Goal: Transaction & Acquisition: Purchase product/service

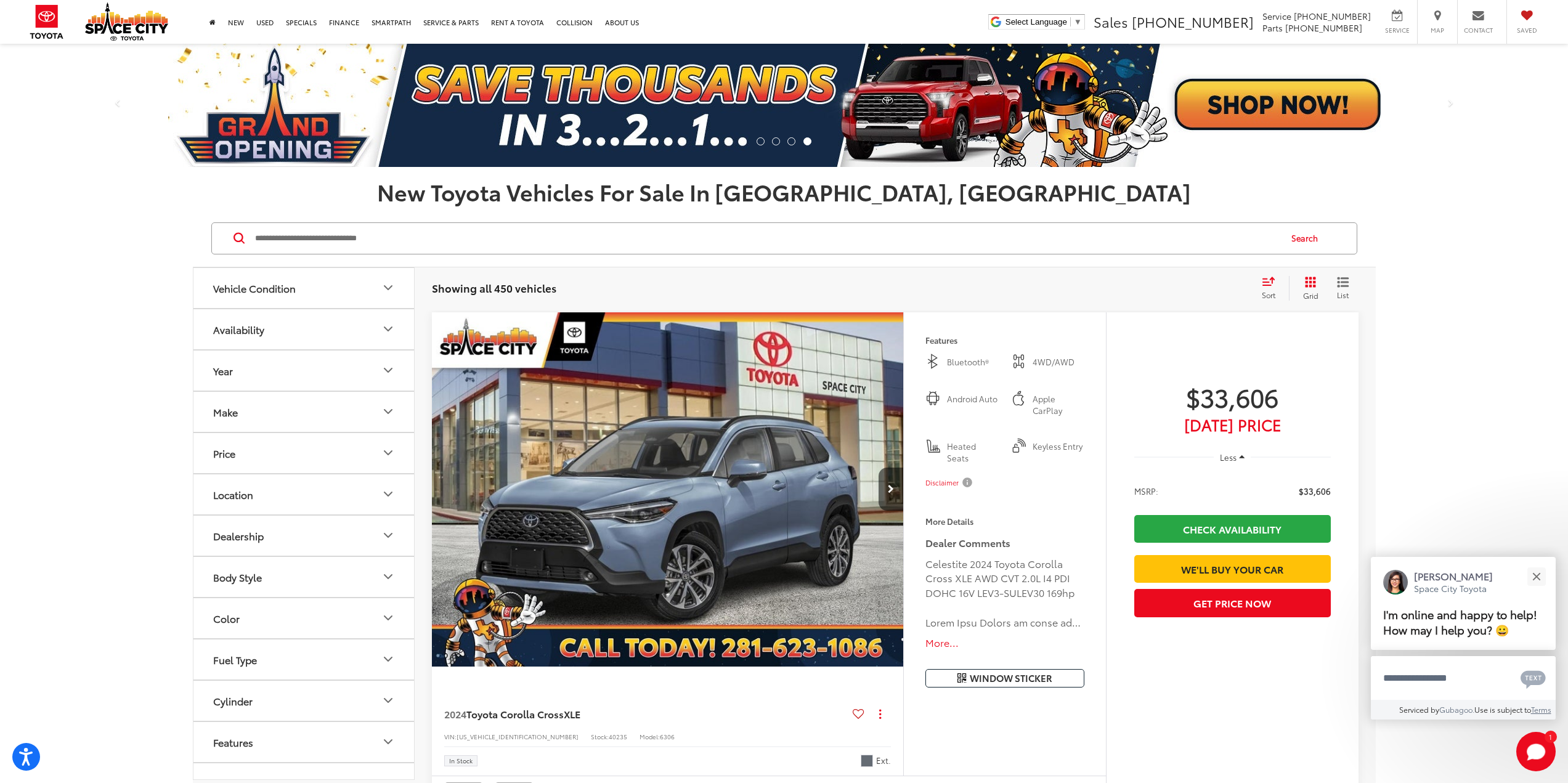
click at [335, 287] on button "Vehicle Condition" at bounding box center [304, 288] width 222 height 40
click at [332, 287] on button "Vehicle Condition" at bounding box center [304, 288] width 222 height 40
click at [291, 329] on button "Used" at bounding box center [302, 324] width 63 height 31
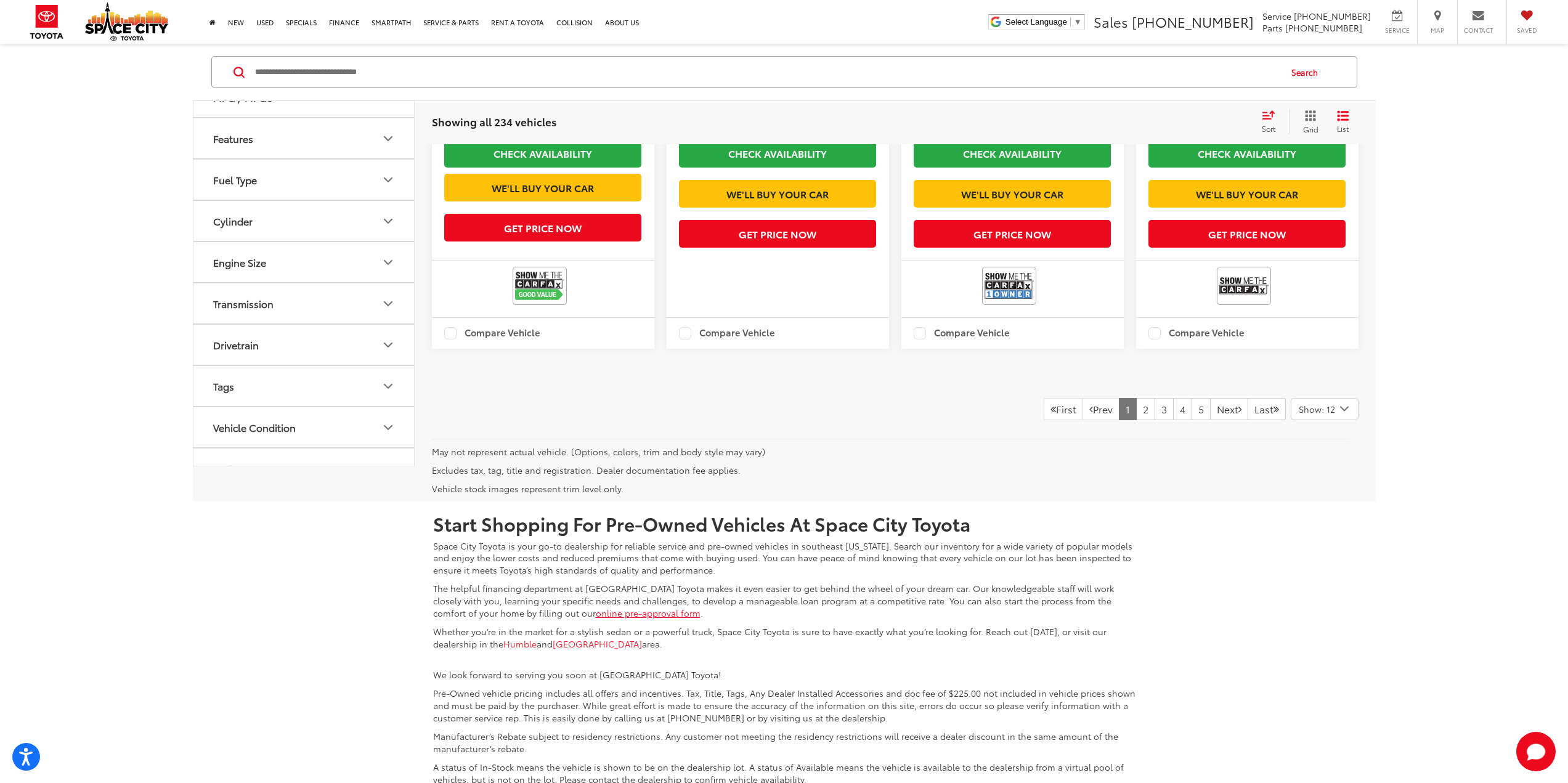
scroll to position [1849, 0]
click at [1136, 420] on link "2" at bounding box center [1146, 409] width 19 height 22
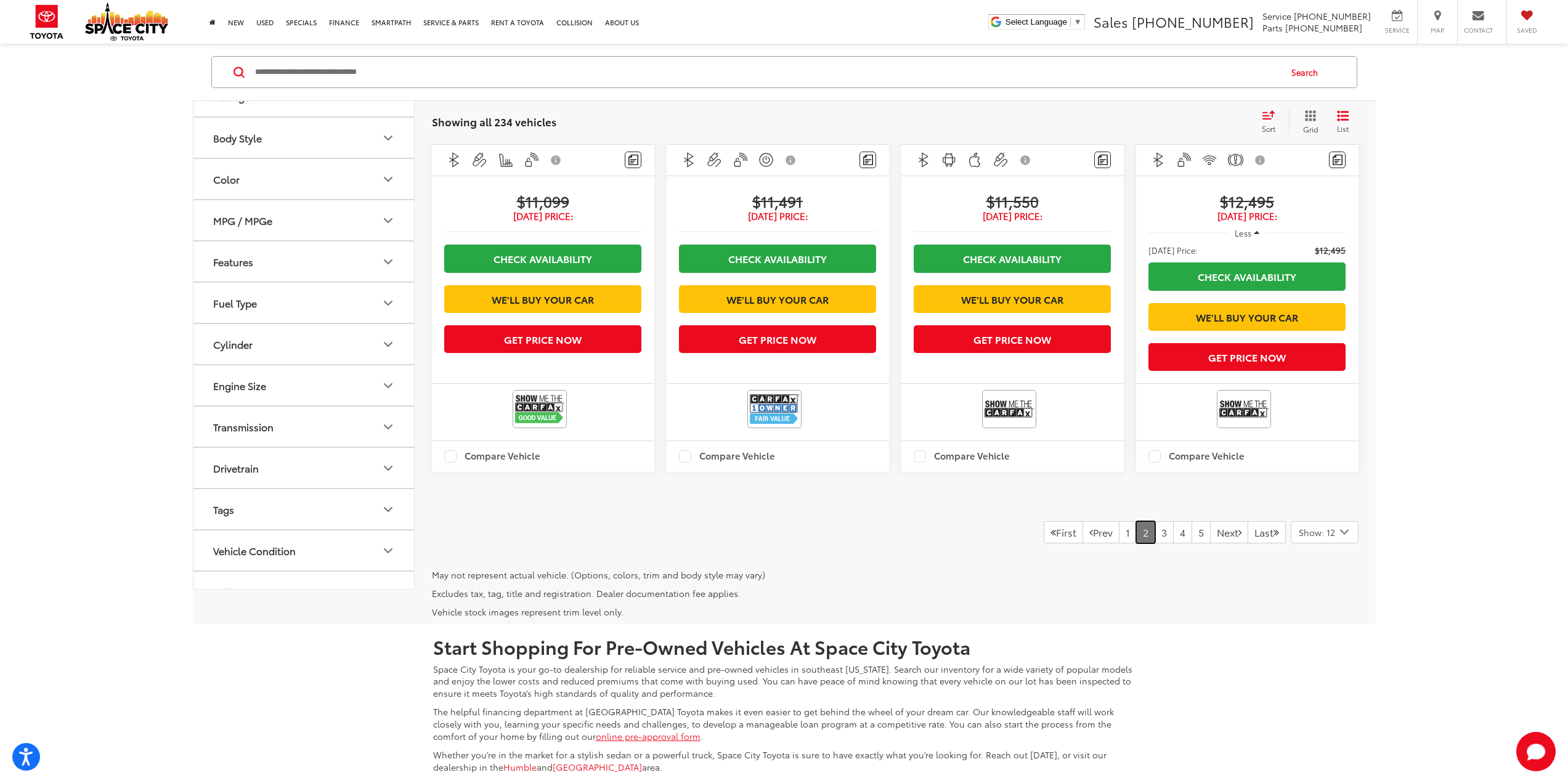
scroll to position [1726, 0]
click at [1155, 543] on link "3" at bounding box center [1164, 532] width 19 height 22
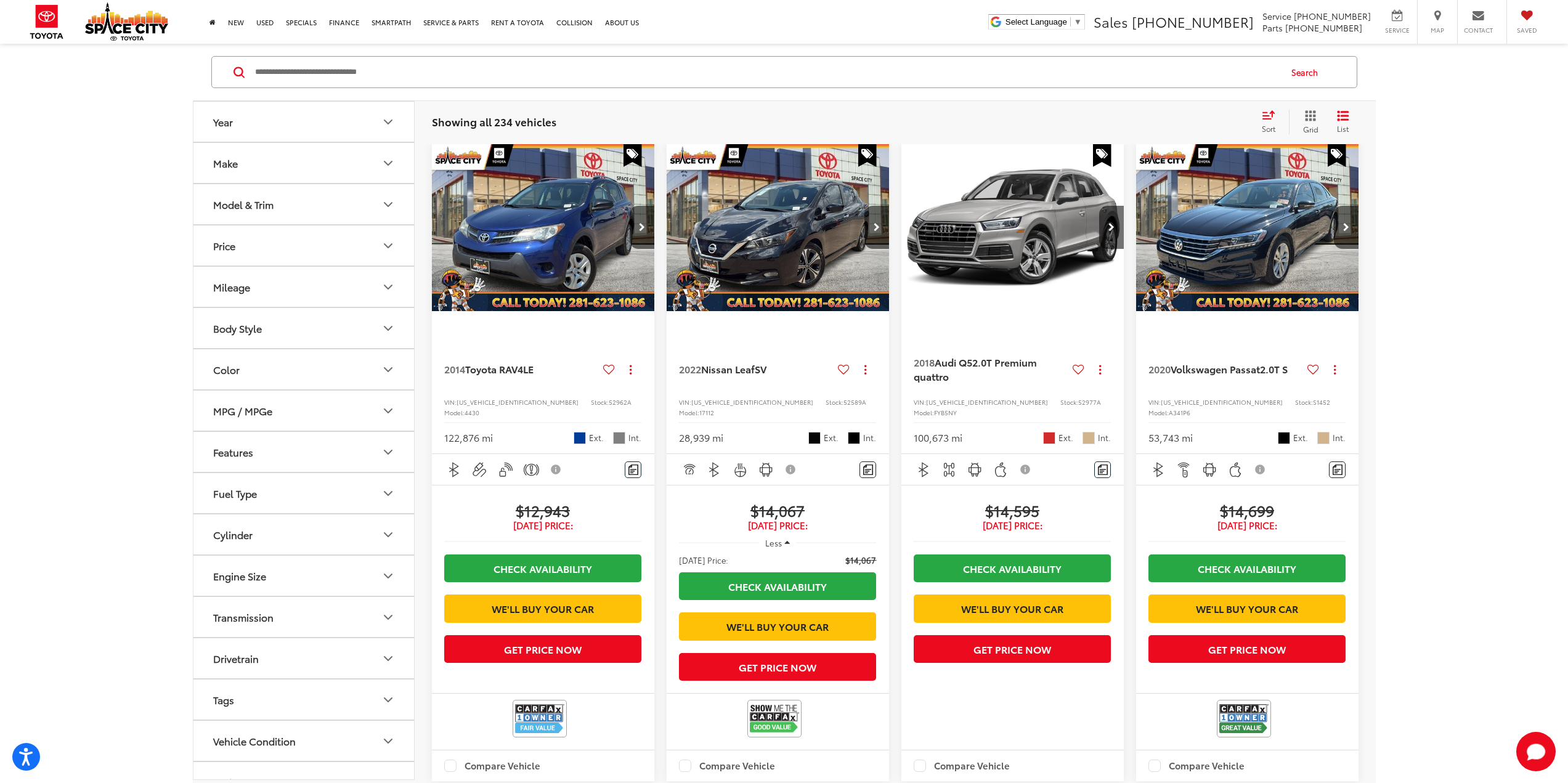
scroll to position [123, 0]
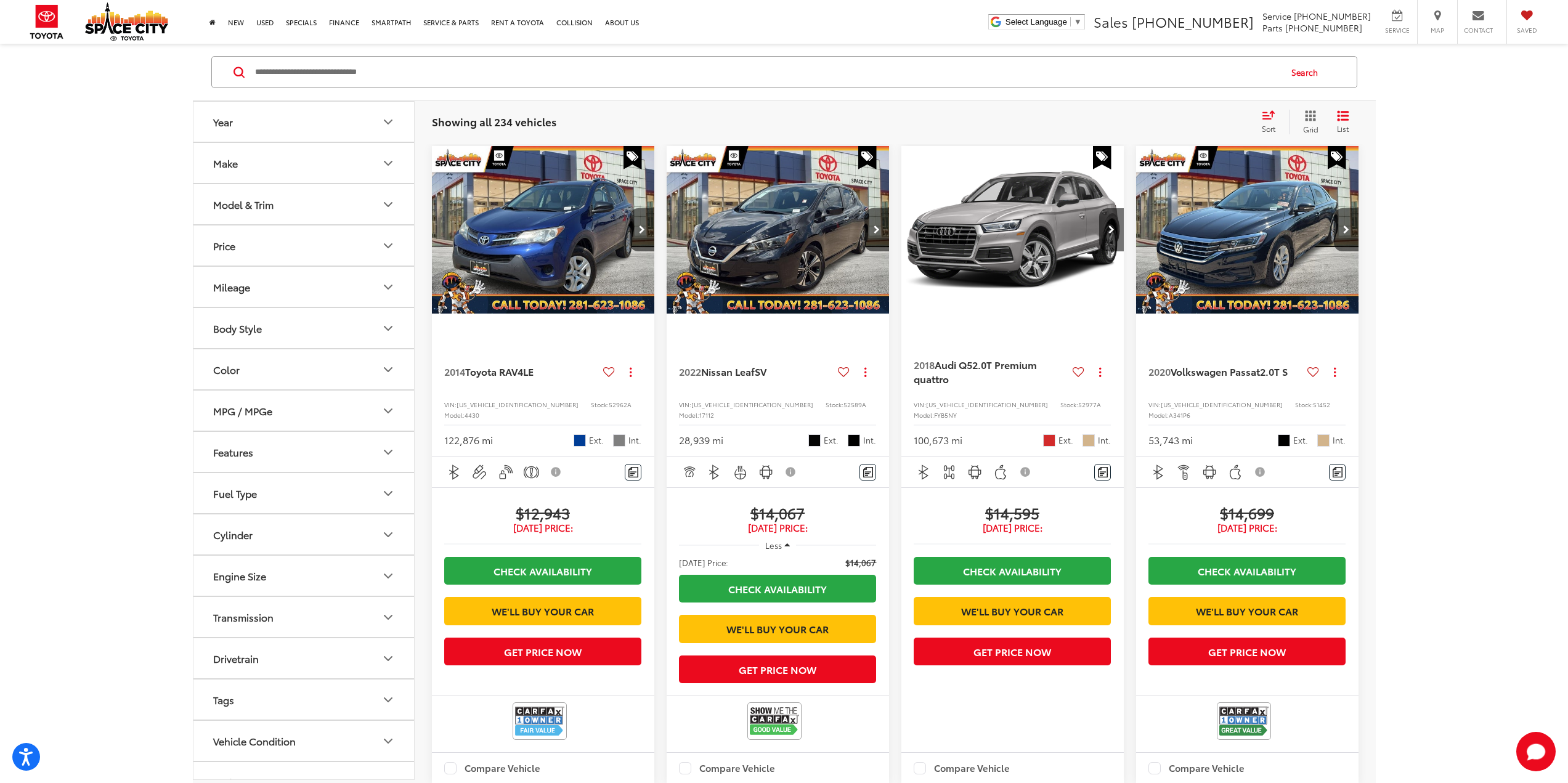
click at [443, 240] on img "2014 Toyota RAV4 LE 0" at bounding box center [543, 230] width 225 height 169
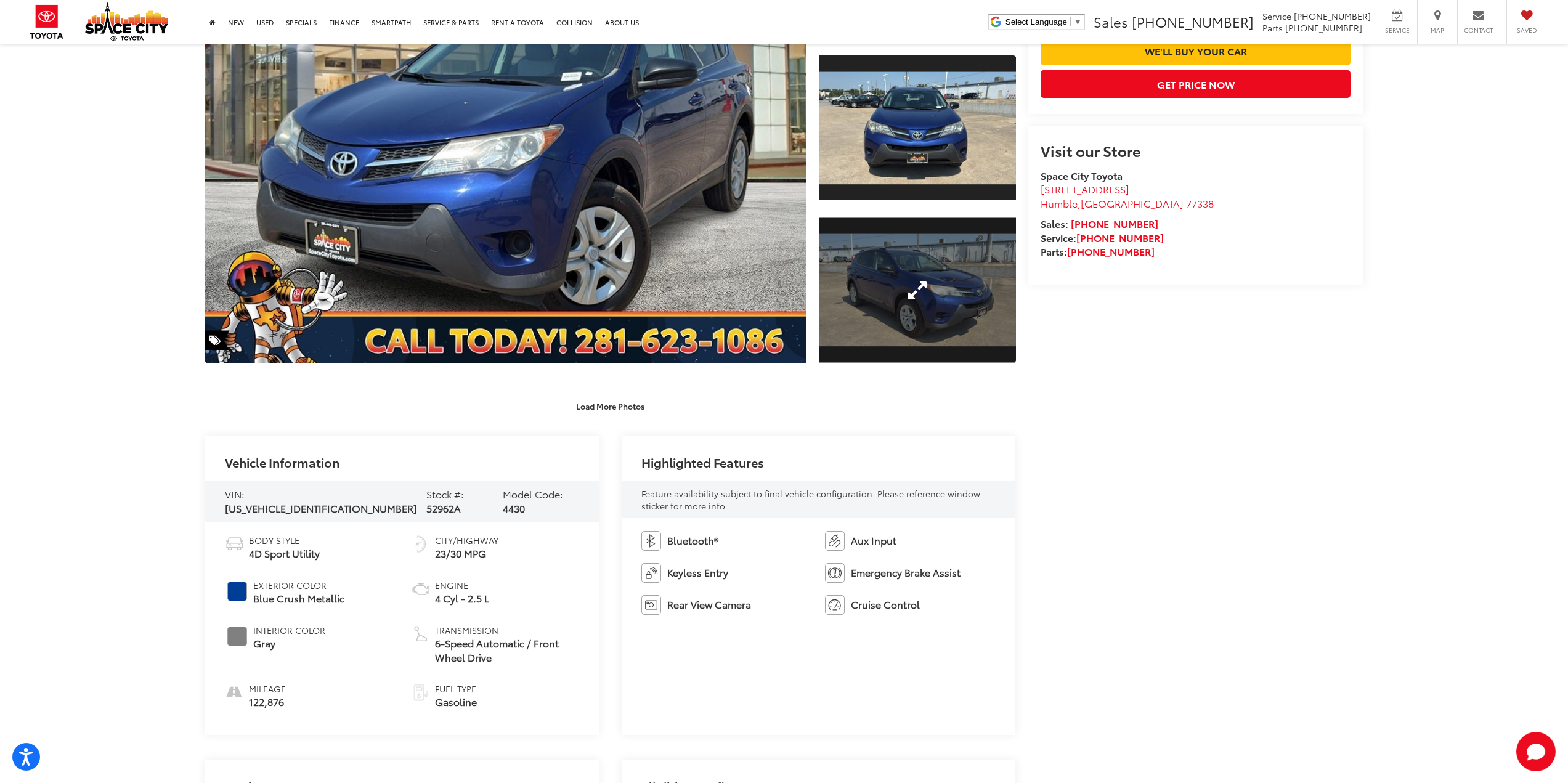
scroll to position [247, 0]
